Goal: Find specific page/section: Find specific page/section

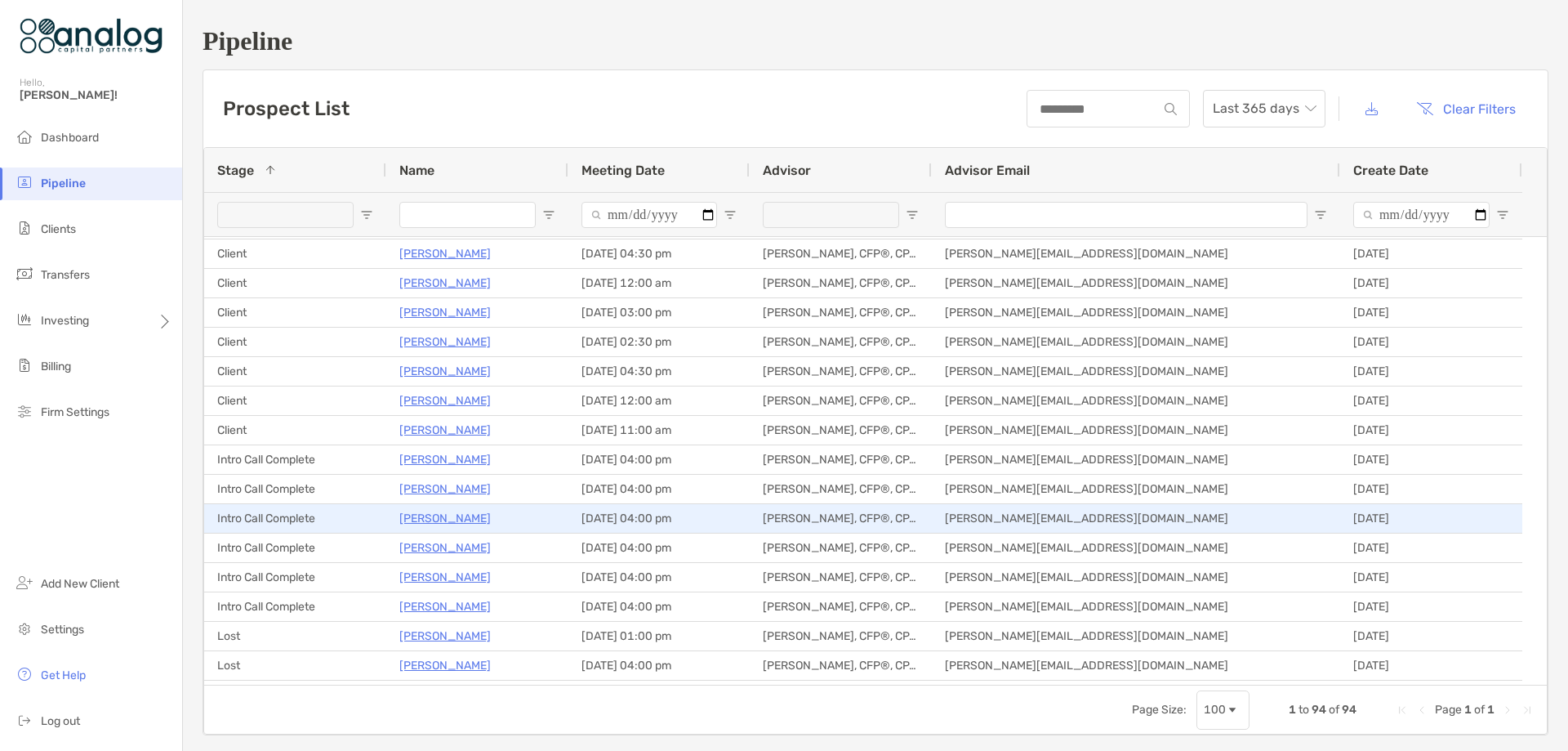
scroll to position [163, 0]
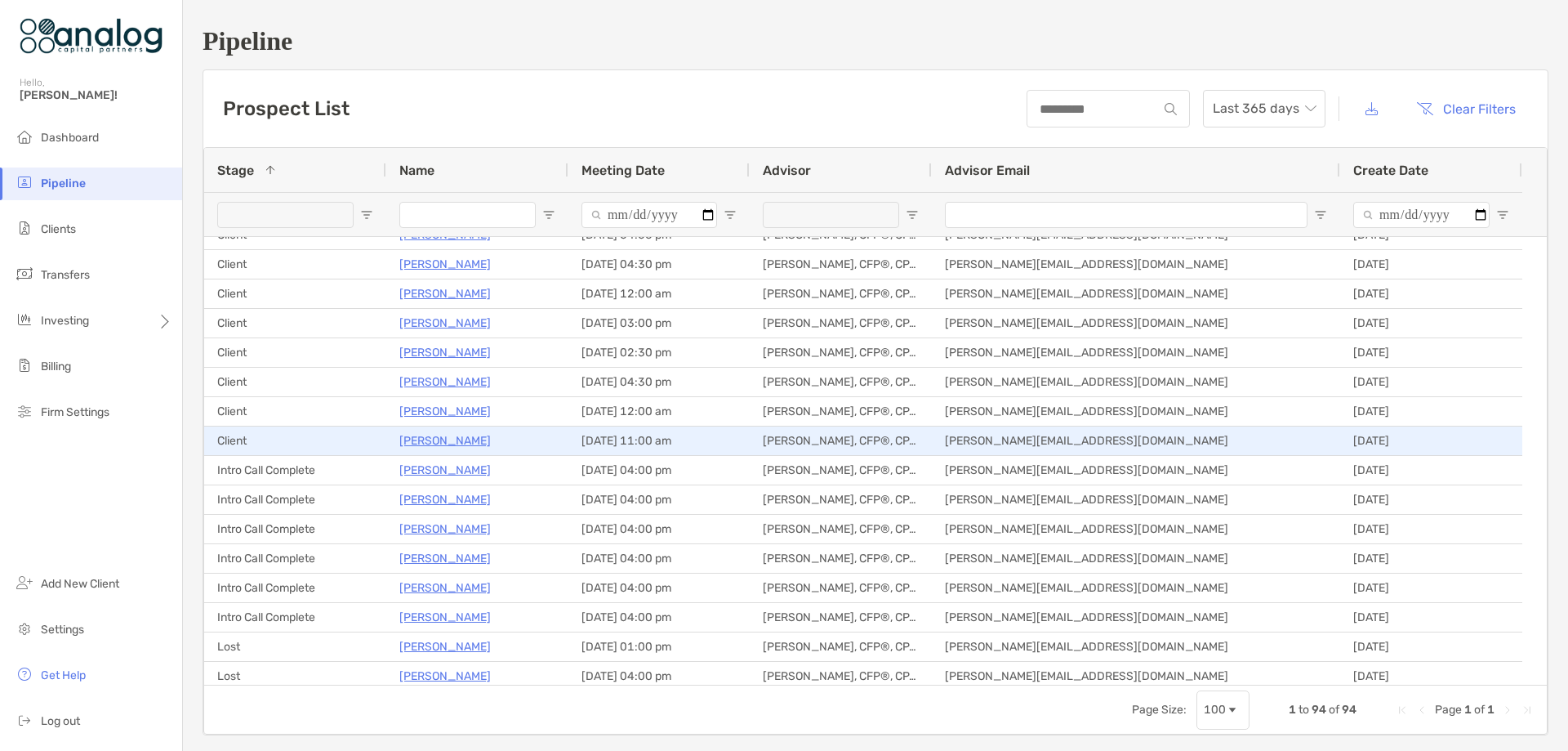
click at [438, 436] on p "[PERSON_NAME]" at bounding box center [445, 441] width 92 height 20
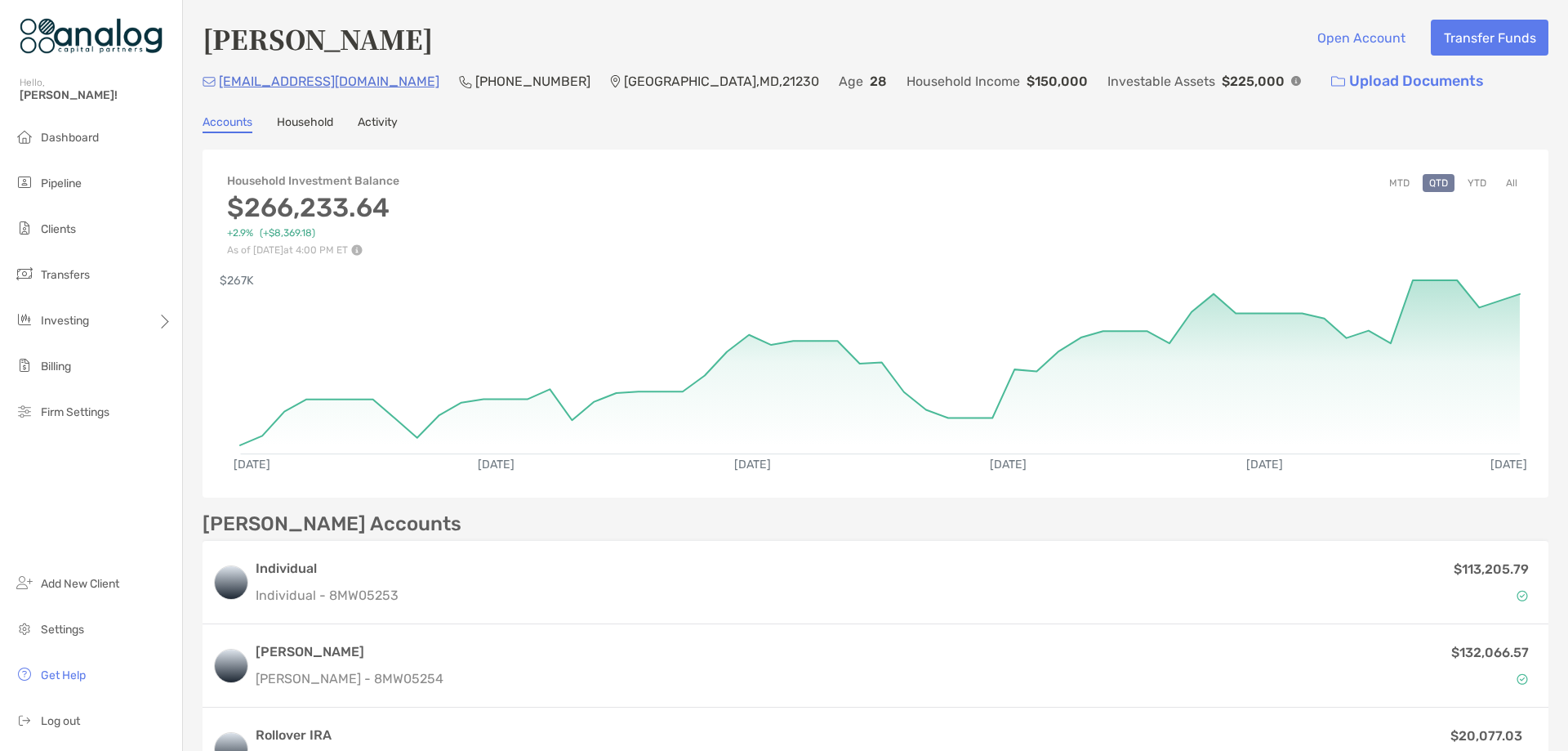
click at [1471, 184] on button "YTD" at bounding box center [1477, 182] width 32 height 18
